Goal: Information Seeking & Learning: Learn about a topic

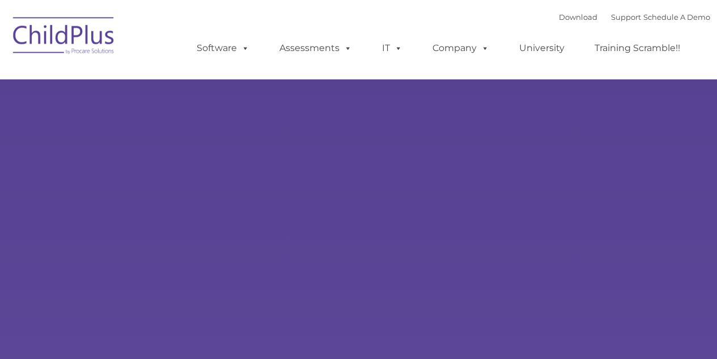
type input ""
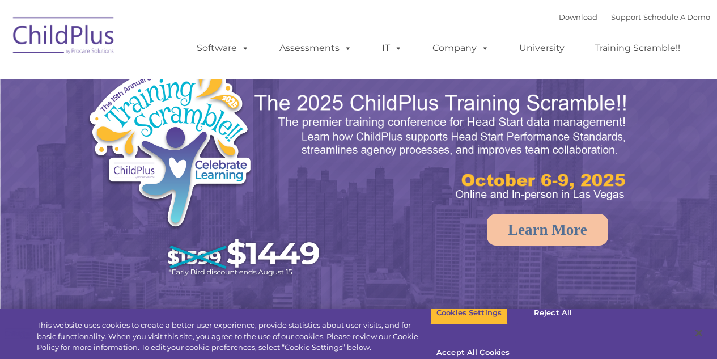
select select "MEDIUM"
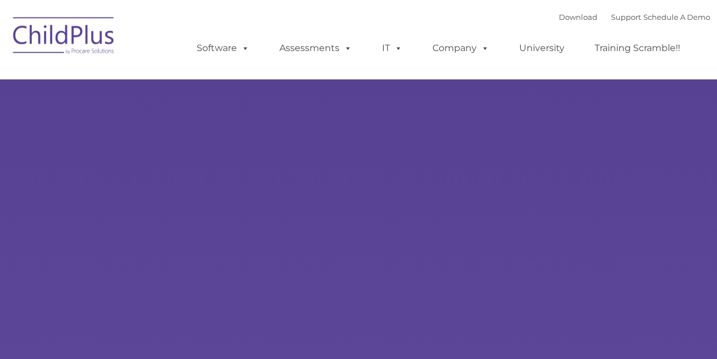
type input ""
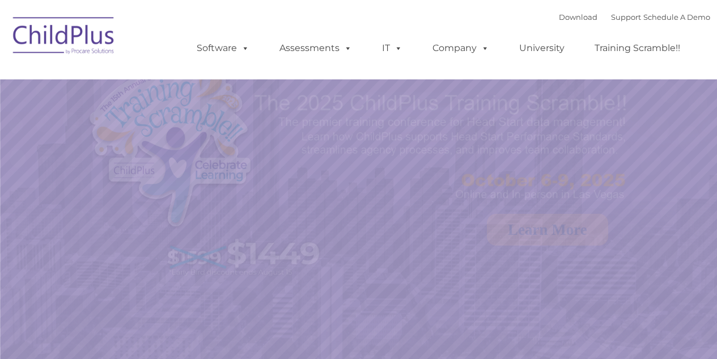
select select "MEDIUM"
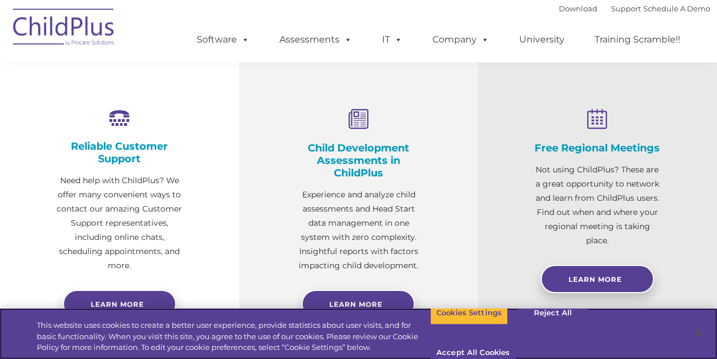
scroll to position [402, 0]
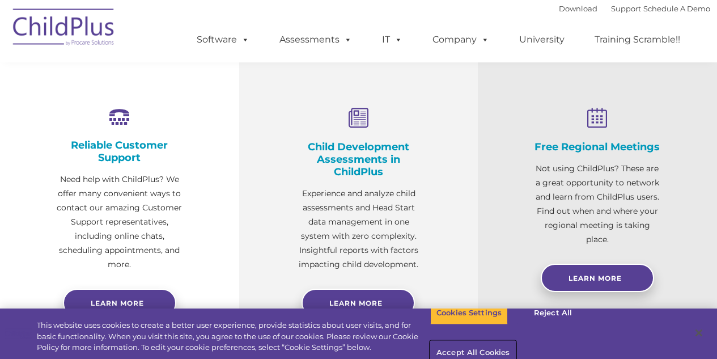
click at [516, 341] on button "Accept All Cookies" at bounding box center [473, 353] width 86 height 24
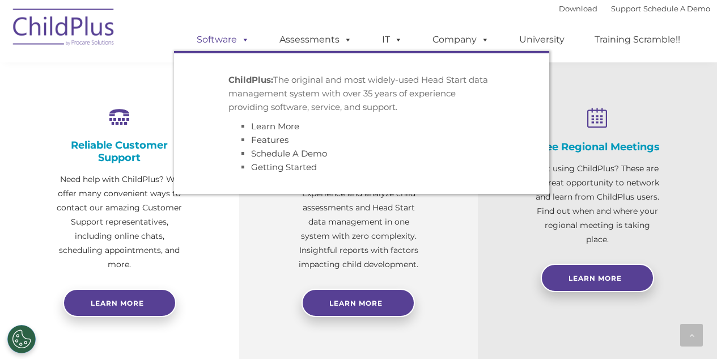
click at [236, 48] on link "Software" at bounding box center [222, 39] width 75 height 23
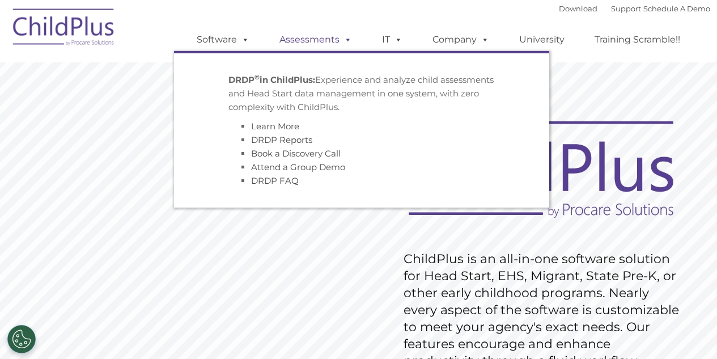
click at [323, 41] on link "Assessments" at bounding box center [315, 39] width 95 height 23
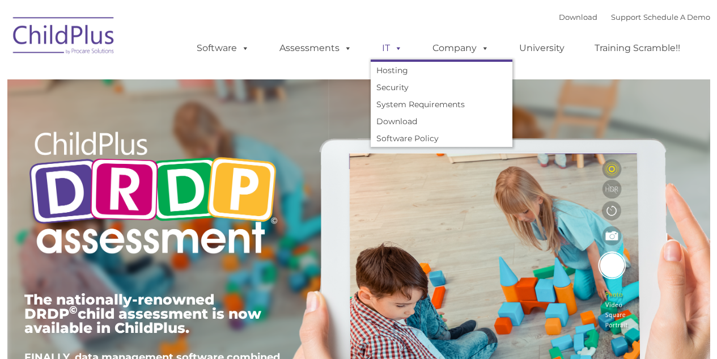
type input ""
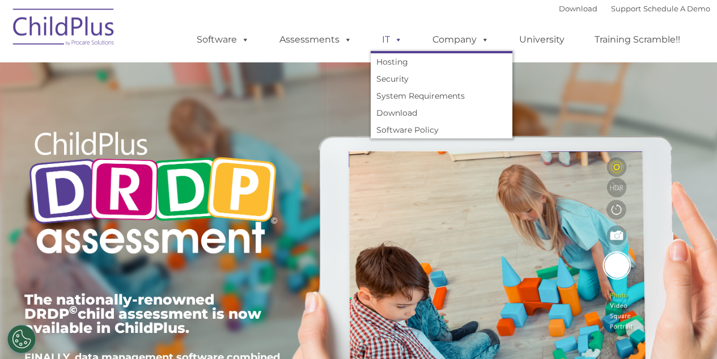
click at [387, 43] on link "IT" at bounding box center [392, 39] width 43 height 23
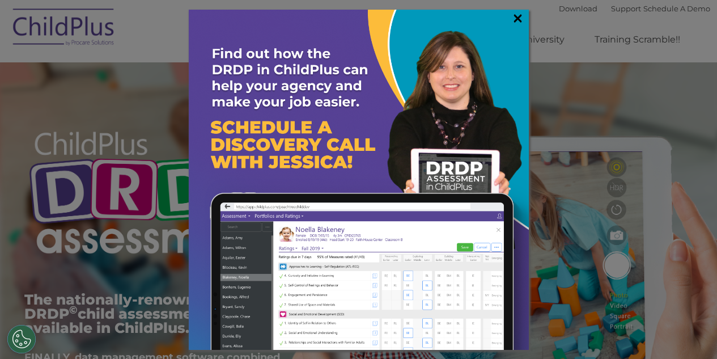
click at [516, 17] on link "×" at bounding box center [517, 17] width 13 height 11
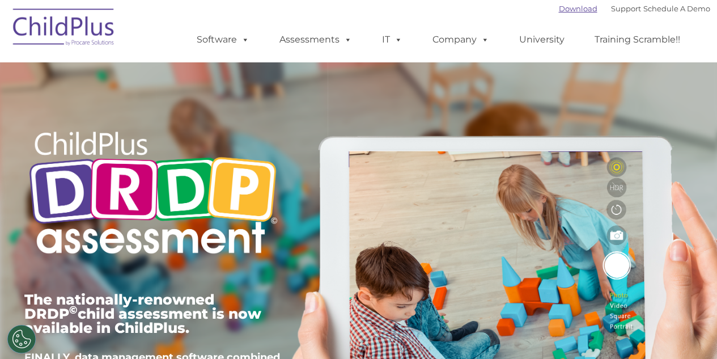
click at [568, 7] on link "Download" at bounding box center [578, 8] width 39 height 9
